Goal: Find specific page/section: Find specific page/section

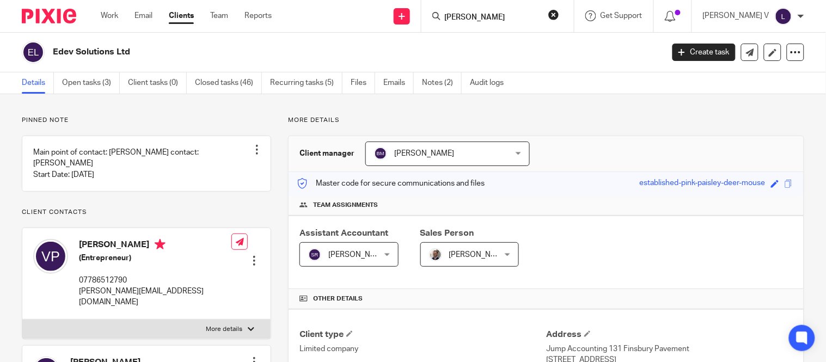
type input "[PERSON_NAME]"
click button "submit" at bounding box center [0, 0] width 0 height 0
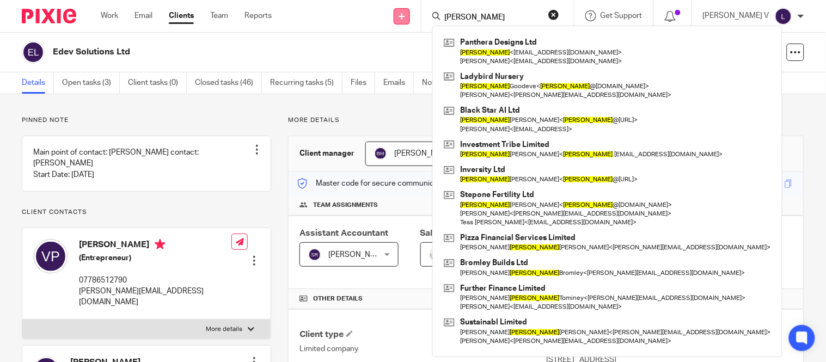
drag, startPoint x: 501, startPoint y: 19, endPoint x: 433, endPoint y: 23, distance: 67.6
click at [433, 23] on div "Send new email Create task Add client james Panthera Designs Ltd James < projec…" at bounding box center [557, 16] width 538 height 32
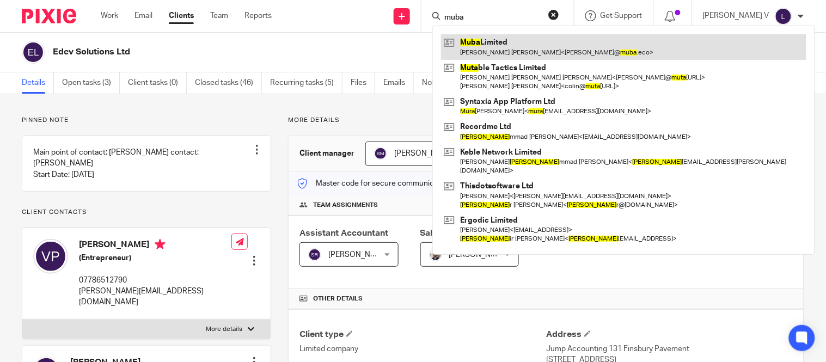
type input "muba"
click at [514, 46] on link at bounding box center [623, 46] width 365 height 25
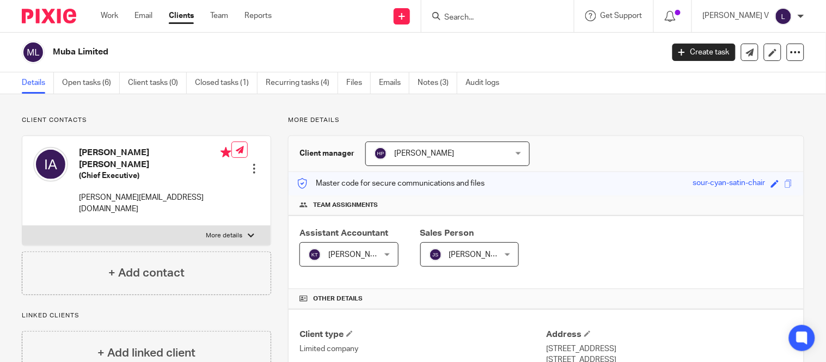
scroll to position [329, 0]
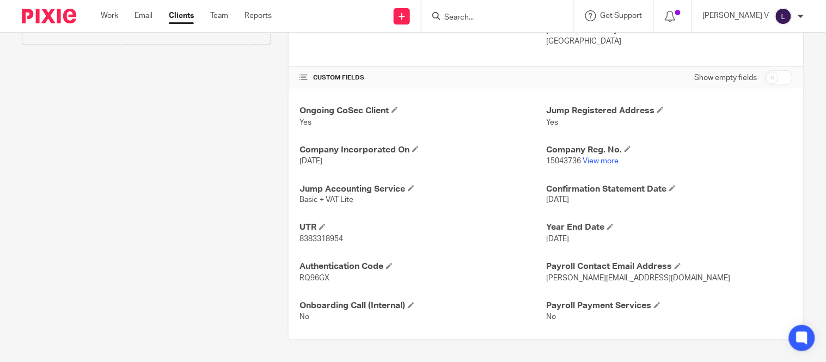
click at [481, 13] on input "Search" at bounding box center [492, 18] width 98 height 10
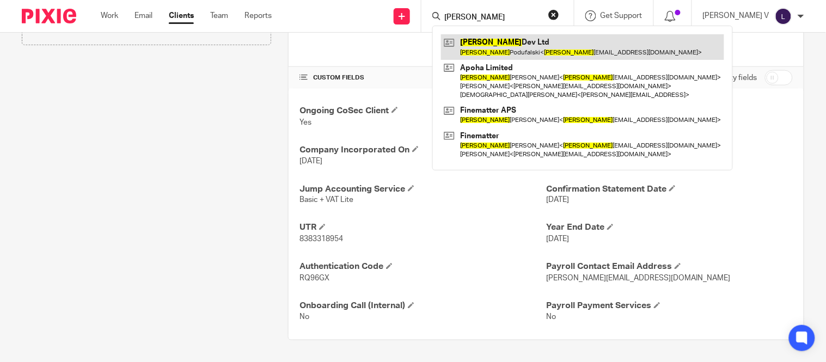
type input "karol"
click at [480, 47] on link at bounding box center [582, 46] width 283 height 25
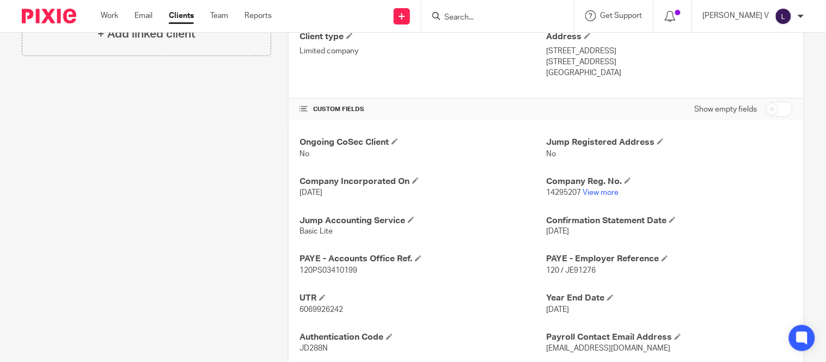
scroll to position [301, 0]
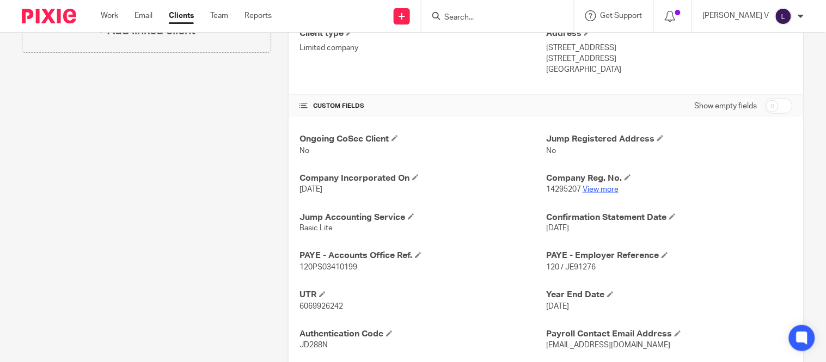
click at [600, 189] on link "View more" at bounding box center [601, 190] width 36 height 8
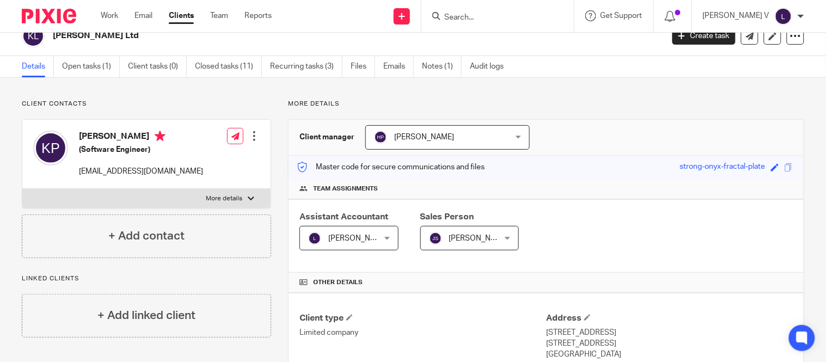
scroll to position [0, 0]
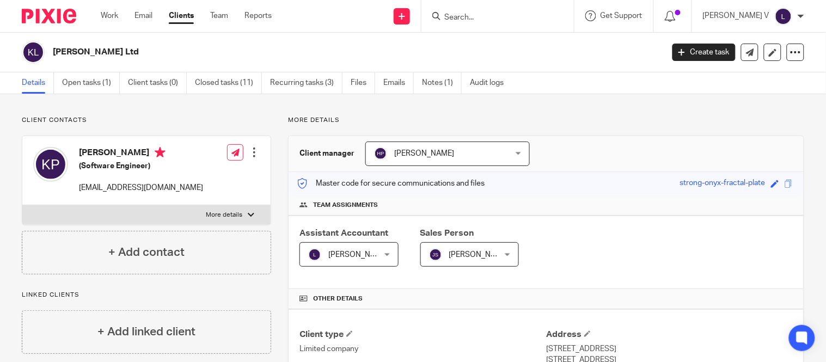
drag, startPoint x: 483, startPoint y: 6, endPoint x: 478, endPoint y: 25, distance: 19.8
click at [483, 7] on div at bounding box center [497, 16] width 152 height 32
drag, startPoint x: 477, startPoint y: 26, endPoint x: 482, endPoint y: 15, distance: 12.4
click at [477, 26] on div at bounding box center [497, 16] width 152 height 32
click at [482, 14] on input "Search" at bounding box center [492, 18] width 98 height 10
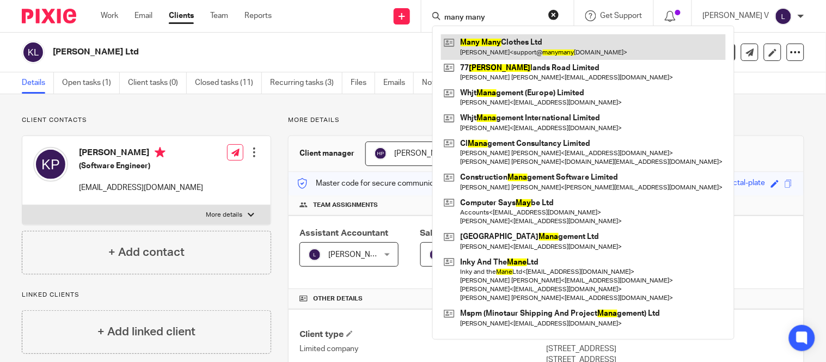
type input "many many"
click at [525, 40] on link at bounding box center [583, 46] width 285 height 25
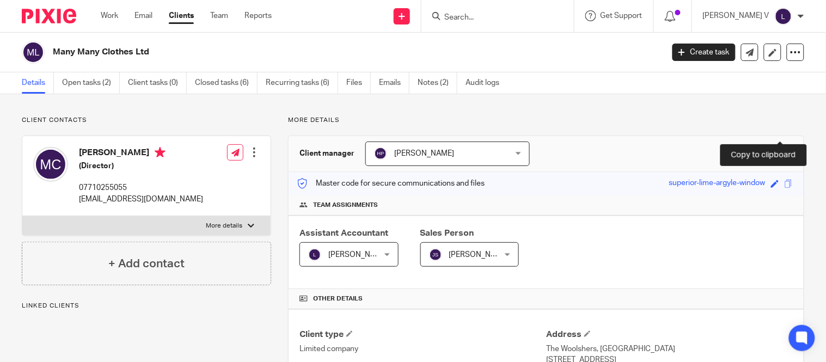
click at [785, 180] on span at bounding box center [789, 184] width 8 height 8
